Goal: Task Accomplishment & Management: Complete application form

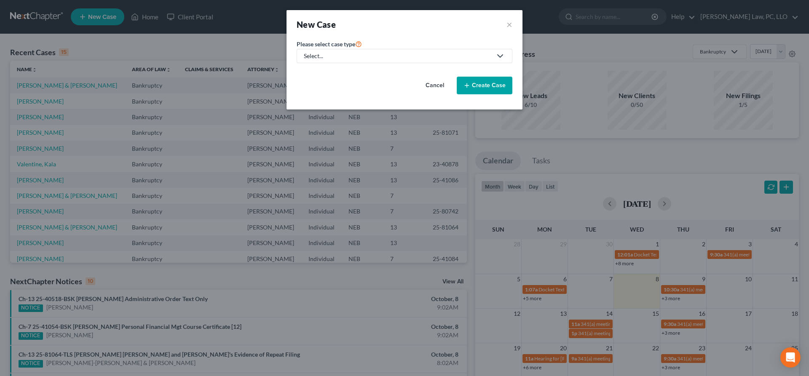
click at [392, 57] on div "Select..." at bounding box center [398, 56] width 188 height 8
click at [324, 73] on div "Bankruptcy" at bounding box center [345, 73] width 80 height 8
select select "48"
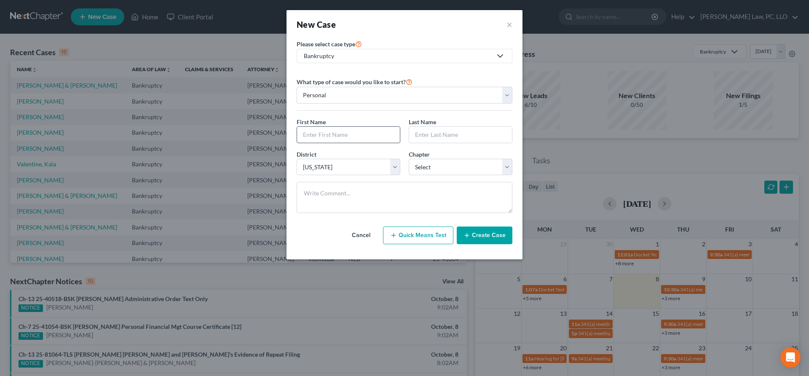
click at [347, 141] on input "text" at bounding box center [348, 135] width 103 height 16
type input "[PERSON_NAME]"
drag, startPoint x: 339, startPoint y: 139, endPoint x: 286, endPoint y: 137, distance: 53.1
click at [297, 137] on input "[PERSON_NAME]" at bounding box center [348, 135] width 103 height 16
type input "E"
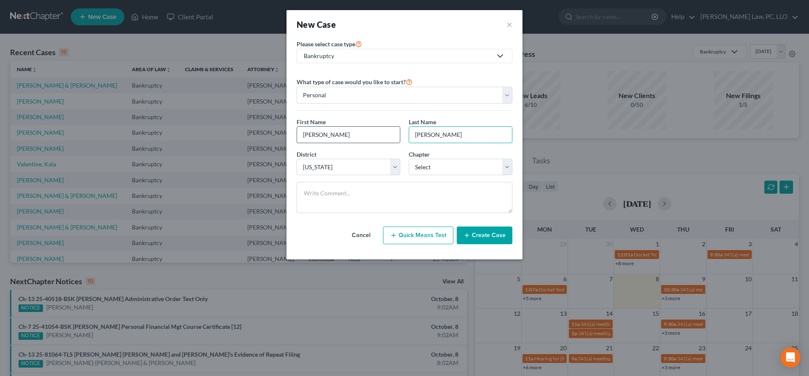
type input "[PERSON_NAME]"
drag, startPoint x: 326, startPoint y: 135, endPoint x: 281, endPoint y: 131, distance: 44.4
click at [297, 131] on input "[PERSON_NAME]" at bounding box center [348, 135] width 103 height 16
type input "[PERSON_NAME]"
click at [473, 234] on button "Create Case" at bounding box center [485, 236] width 56 height 18
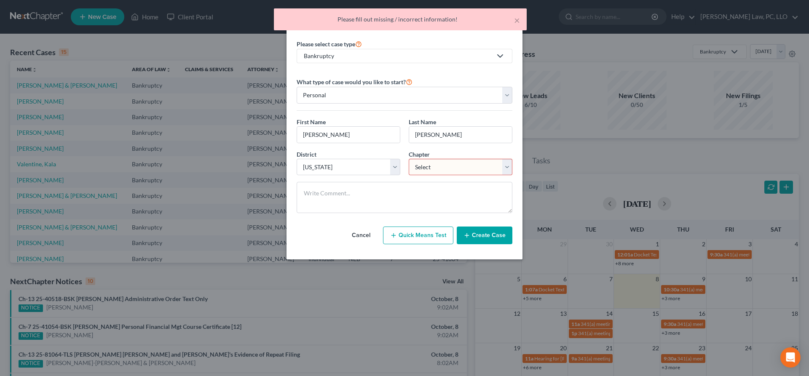
click at [409, 159] on select "Select 7 11 12 13" at bounding box center [461, 167] width 104 height 17
select select "3"
click option "13" at bounding box center [0, 0] width 0 height 0
click at [473, 237] on button "Create Case" at bounding box center [485, 236] width 56 height 18
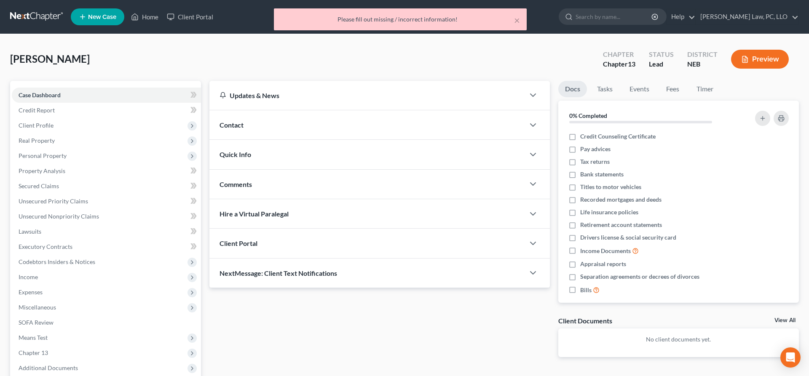
click at [285, 249] on div "Client Portal" at bounding box center [366, 243] width 315 height 29
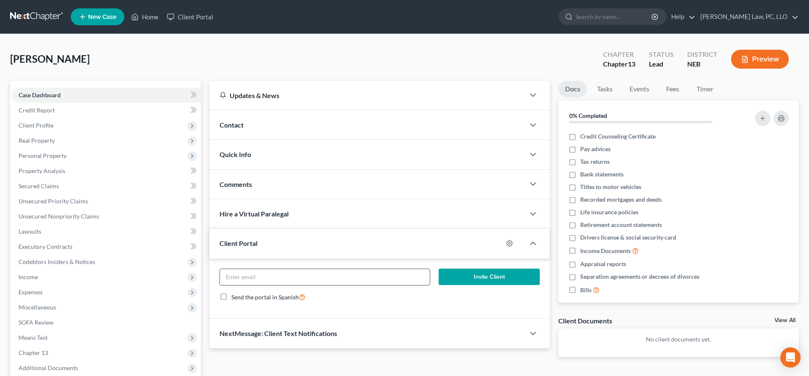
click at [290, 278] on input "email" at bounding box center [325, 277] width 210 height 16
paste input "[PERSON_NAME] <[EMAIL_ADDRESS][DOMAIN_NAME]>"
type input "[EMAIL_ADDRESS][DOMAIN_NAME]"
click at [520, 281] on button "Invite Client" at bounding box center [489, 277] width 101 height 17
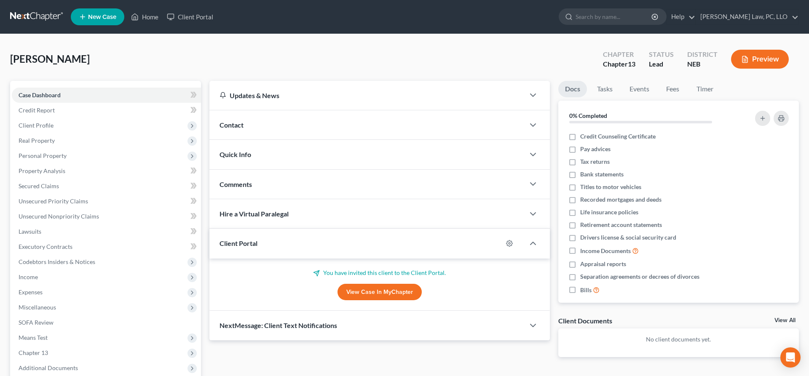
click at [107, 19] on span "New Case" at bounding box center [102, 17] width 28 height 6
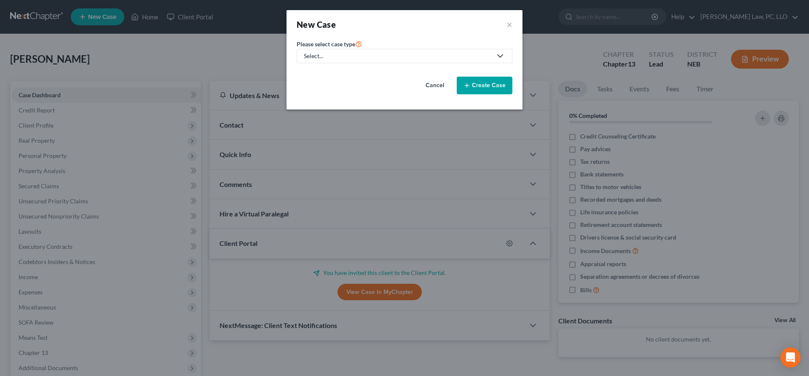
click at [310, 56] on div "Select..." at bounding box center [398, 56] width 188 height 8
click at [324, 72] on div "Bankruptcy" at bounding box center [345, 73] width 80 height 8
select select "48"
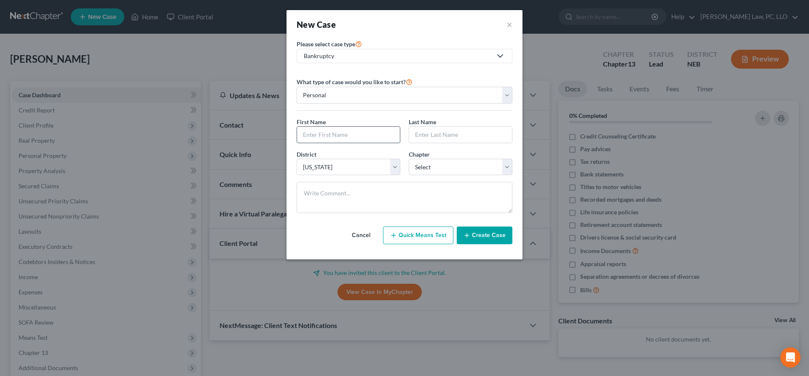
click at [350, 137] on input "text" at bounding box center [348, 135] width 103 height 16
type input "[PERSON_NAME]"
click at [409, 159] on select "Select 7 11 12 13" at bounding box center [461, 167] width 104 height 17
select select "0"
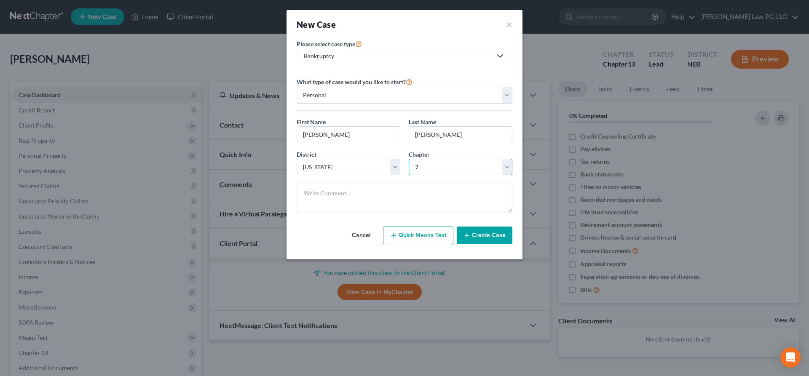
click option "7" at bounding box center [0, 0] width 0 height 0
click at [489, 240] on button "Create Case" at bounding box center [485, 236] width 56 height 18
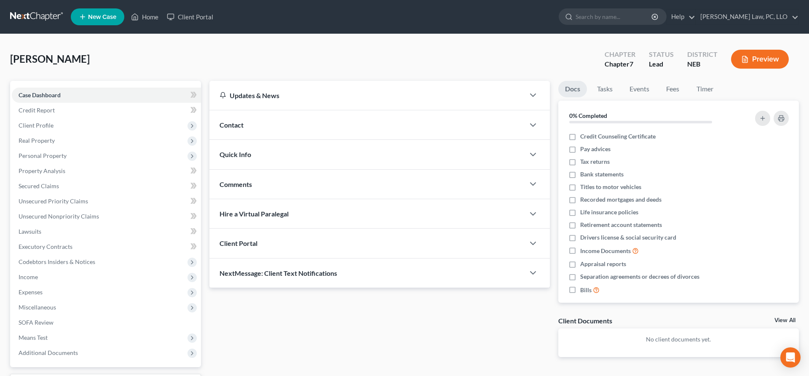
click at [276, 245] on div "Client Portal" at bounding box center [366, 243] width 315 height 29
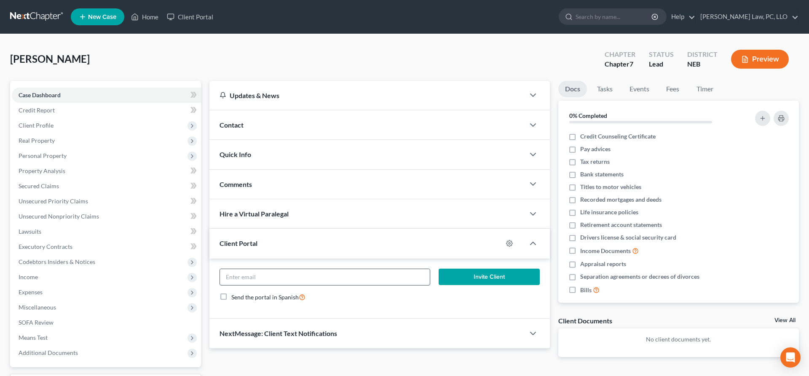
click at [326, 277] on input "email" at bounding box center [325, 277] width 210 height 16
paste input "[PERSON_NAME] <[EMAIL_ADDRESS][DOMAIN_NAME]>"
type input "m"
type input "[EMAIL_ADDRESS][DOMAIN_NAME]"
click at [492, 279] on button "Invite Client" at bounding box center [489, 277] width 101 height 17
